Goal: Obtain resource: Download file/media

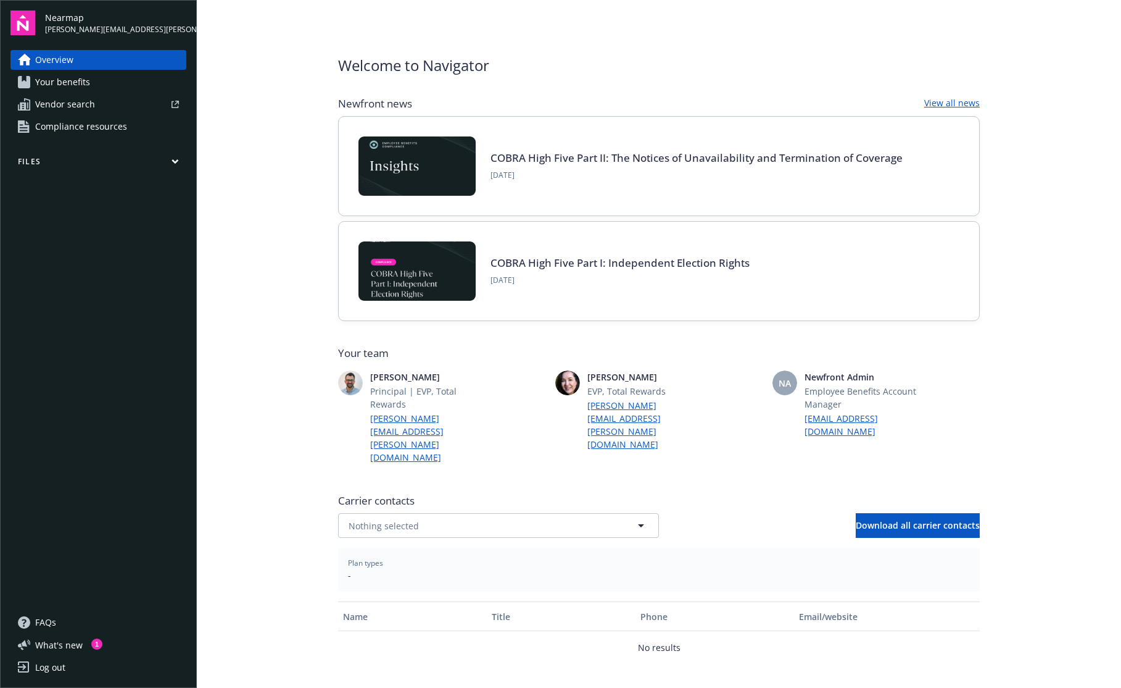
click at [175, 160] on icon "button" at bounding box center [175, 162] width 7 height 6
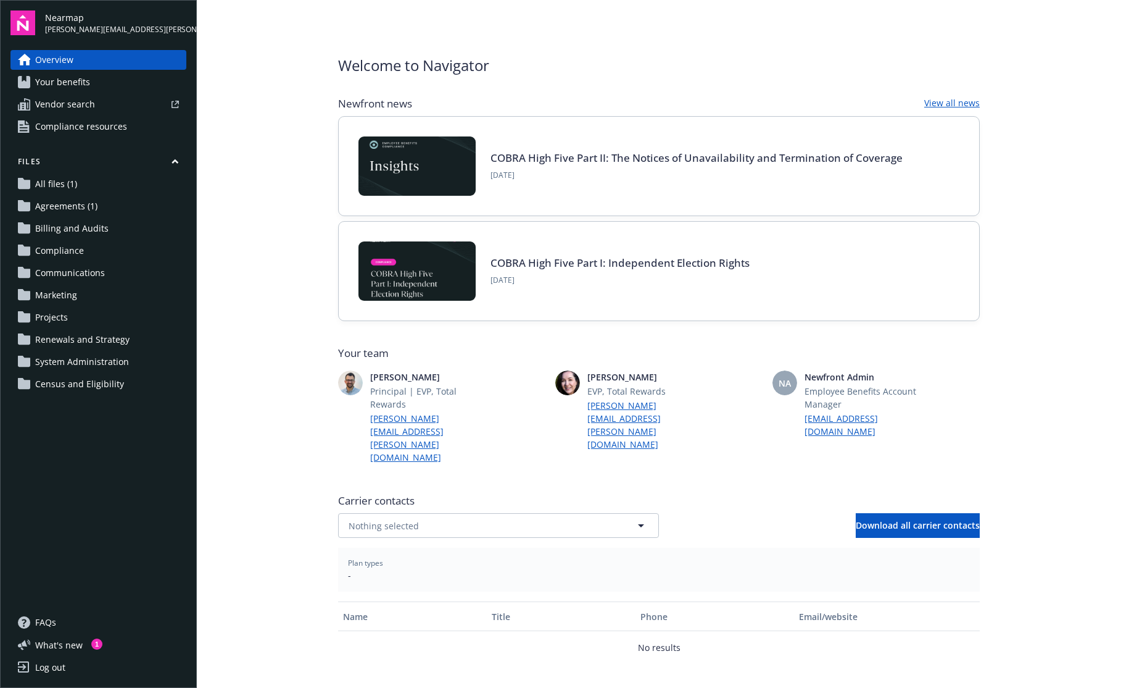
click at [50, 186] on span "All files (1)" at bounding box center [56, 184] width 42 height 20
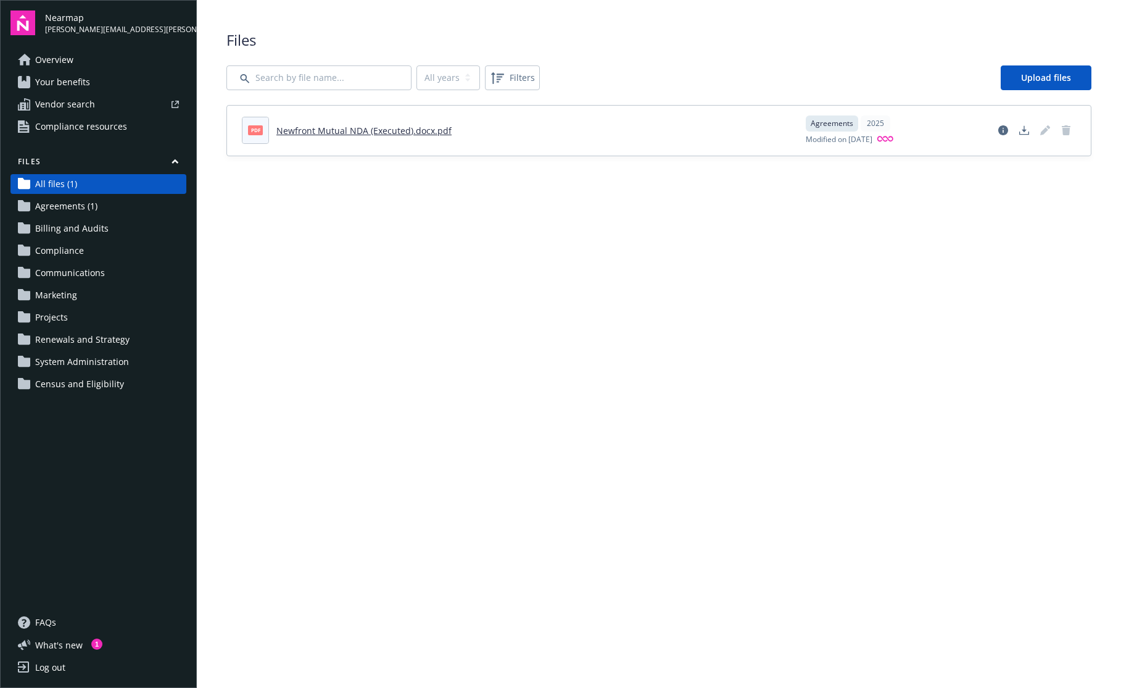
click at [605, 400] on main "Upload progress Files All years 2025 Filters Upload files pdf Newfront Mutual N…" at bounding box center [659, 344] width 925 height 688
